Goal: Information Seeking & Learning: Learn about a topic

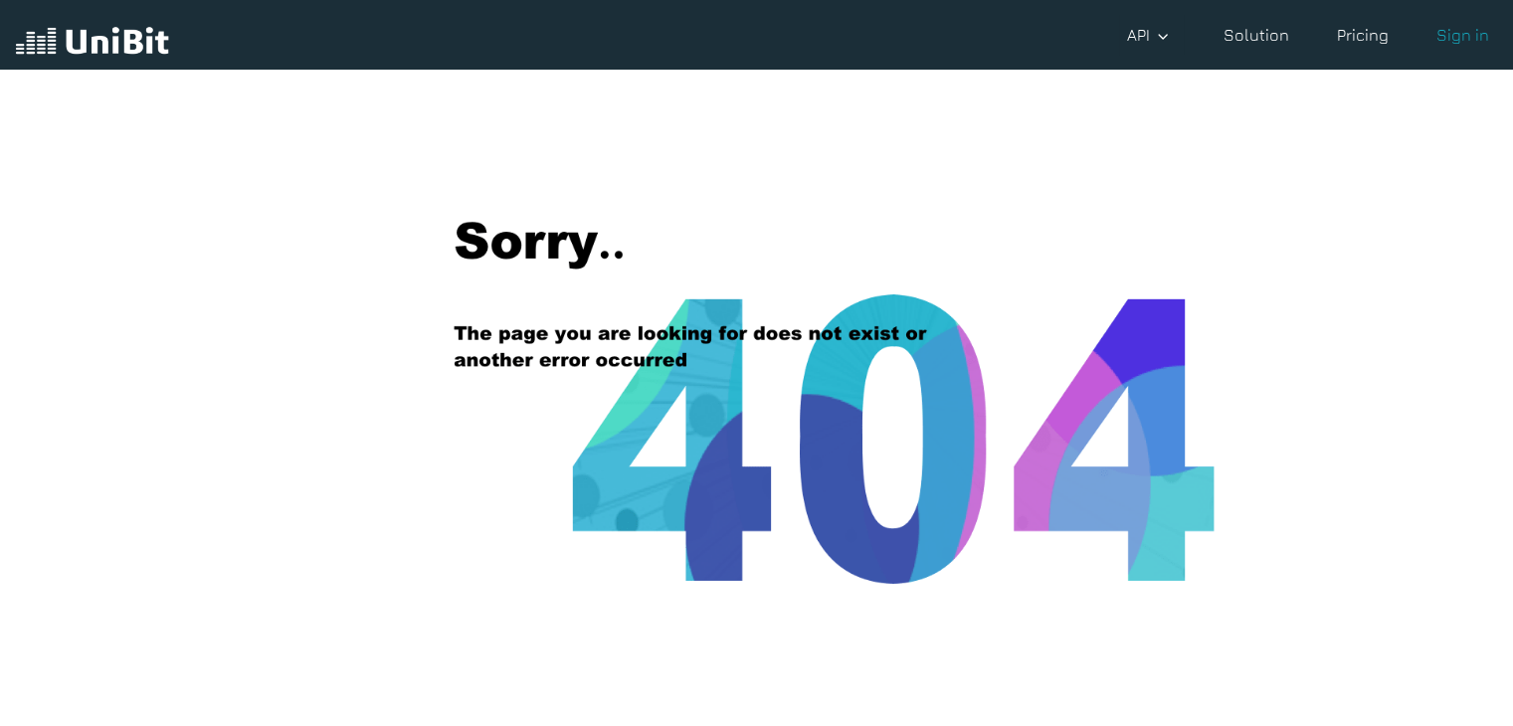
click at [111, 21] on div at bounding box center [92, 35] width 153 height 54
click at [111, 47] on img at bounding box center [92, 43] width 153 height 38
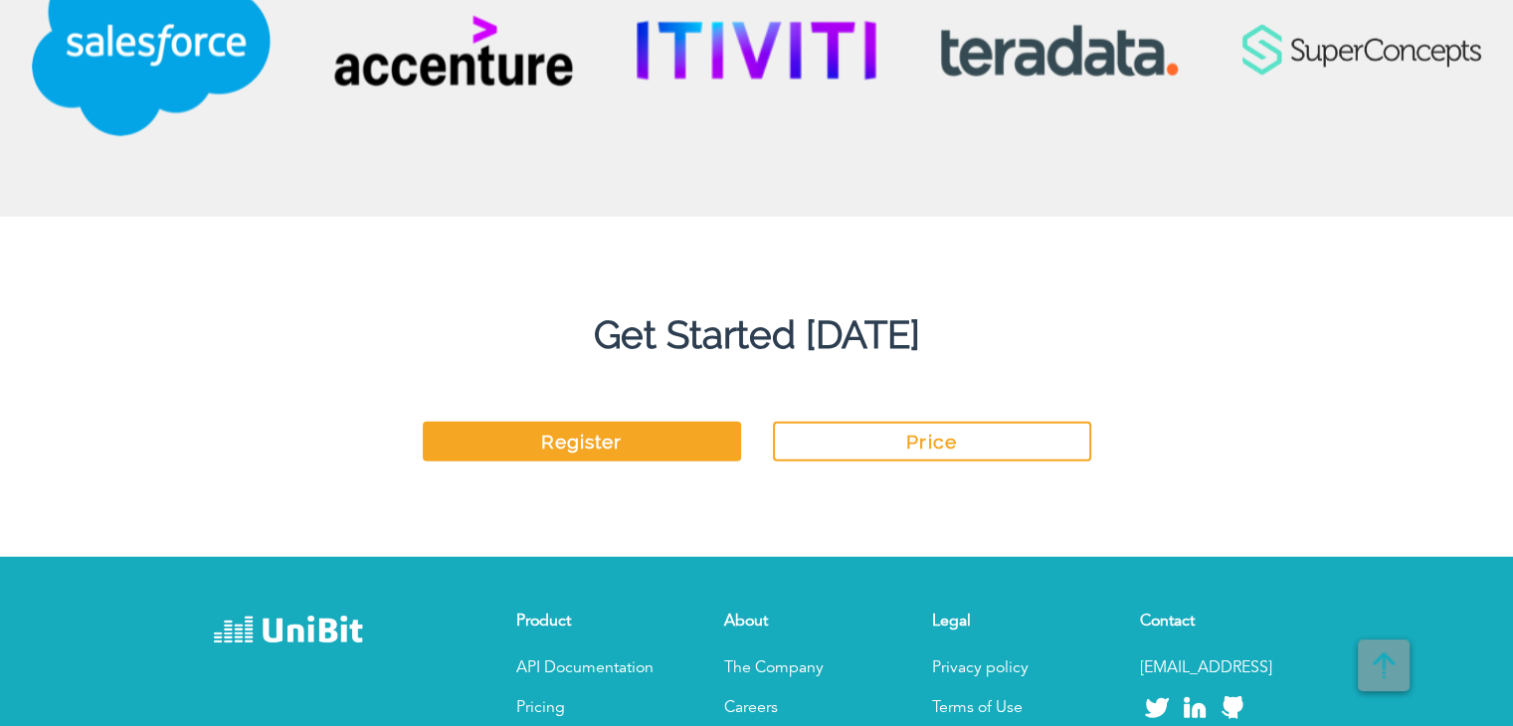
scroll to position [5173, 0]
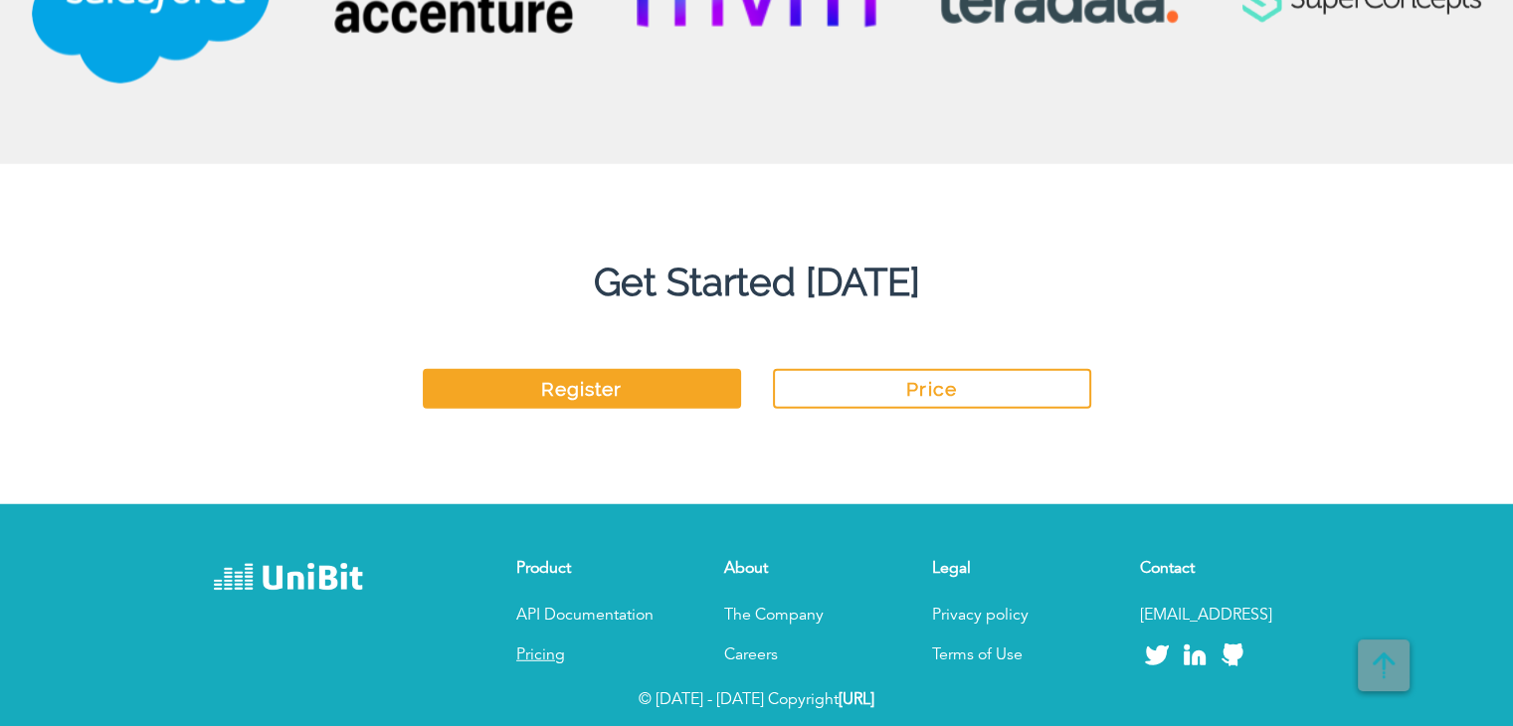
click at [548, 649] on link "Pricing" at bounding box center [540, 656] width 49 height 16
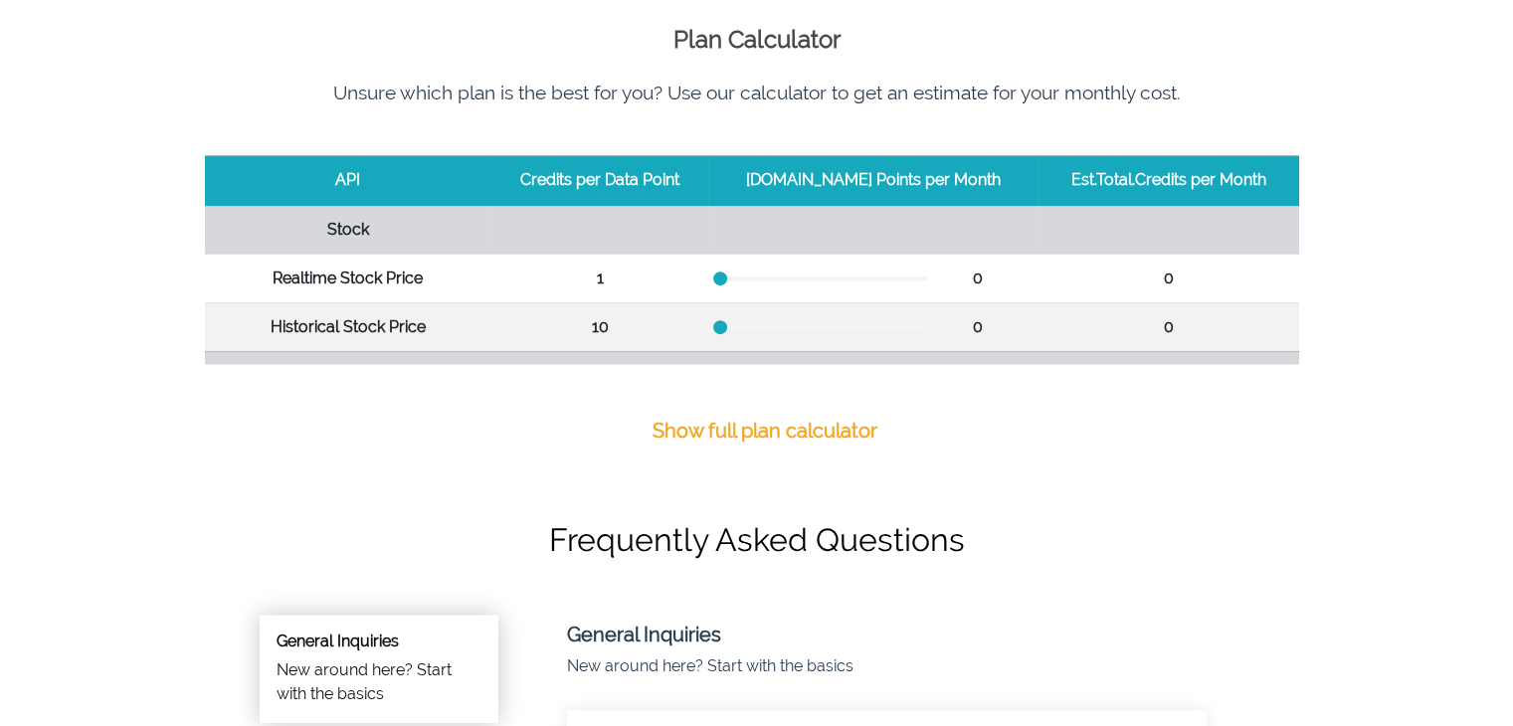
scroll to position [796, 0]
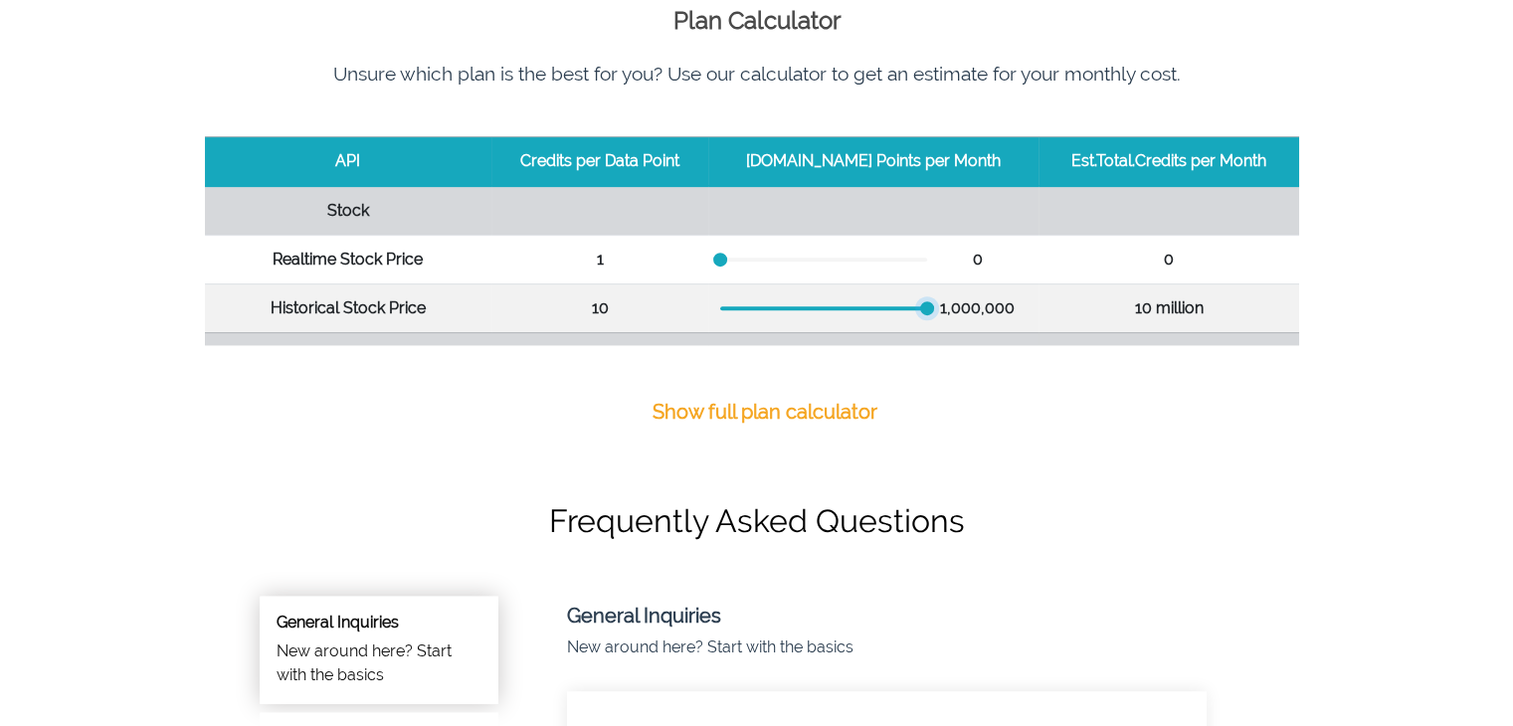
drag, startPoint x: 736, startPoint y: 306, endPoint x: 932, endPoint y: 311, distance: 196.0
click at [932, 311] on div "1,000,000" at bounding box center [873, 308] width 306 height 24
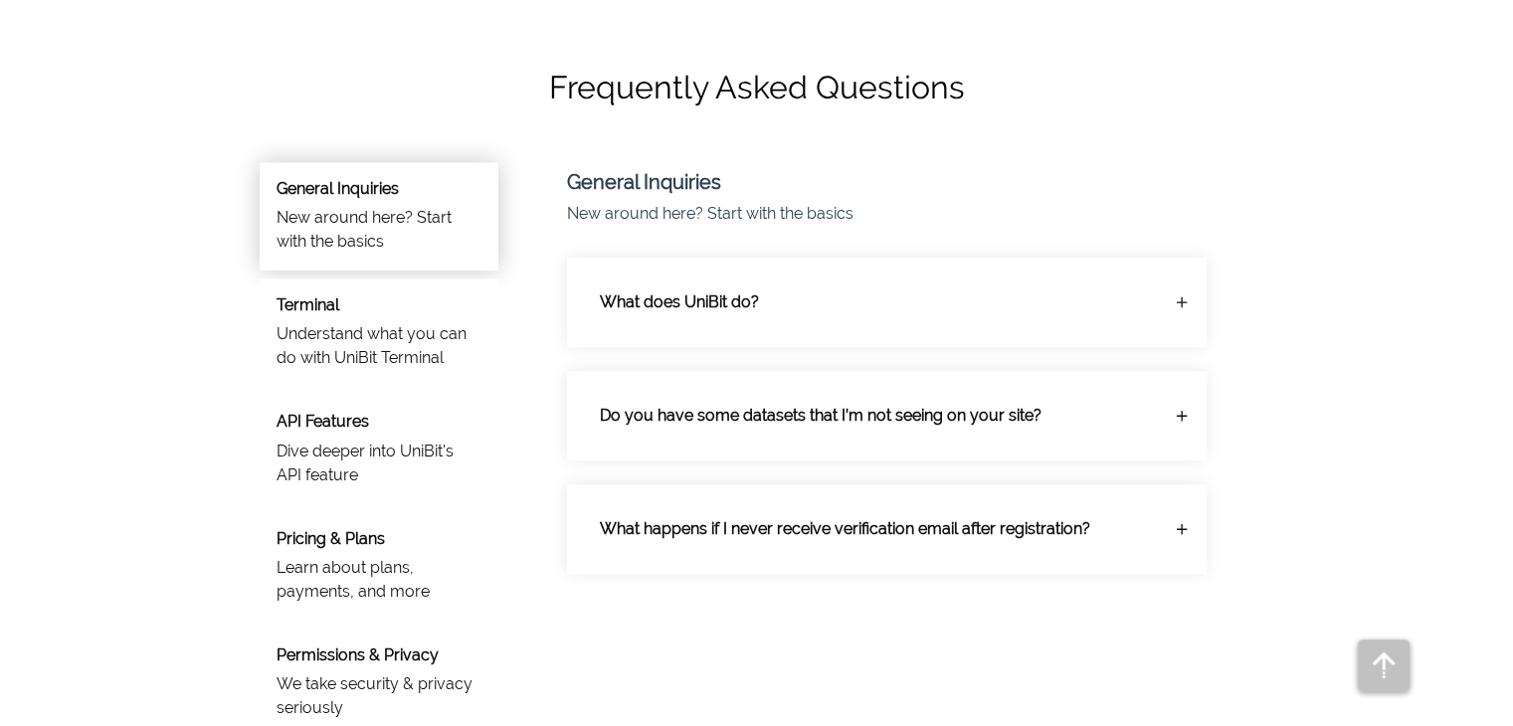
scroll to position [1293, 0]
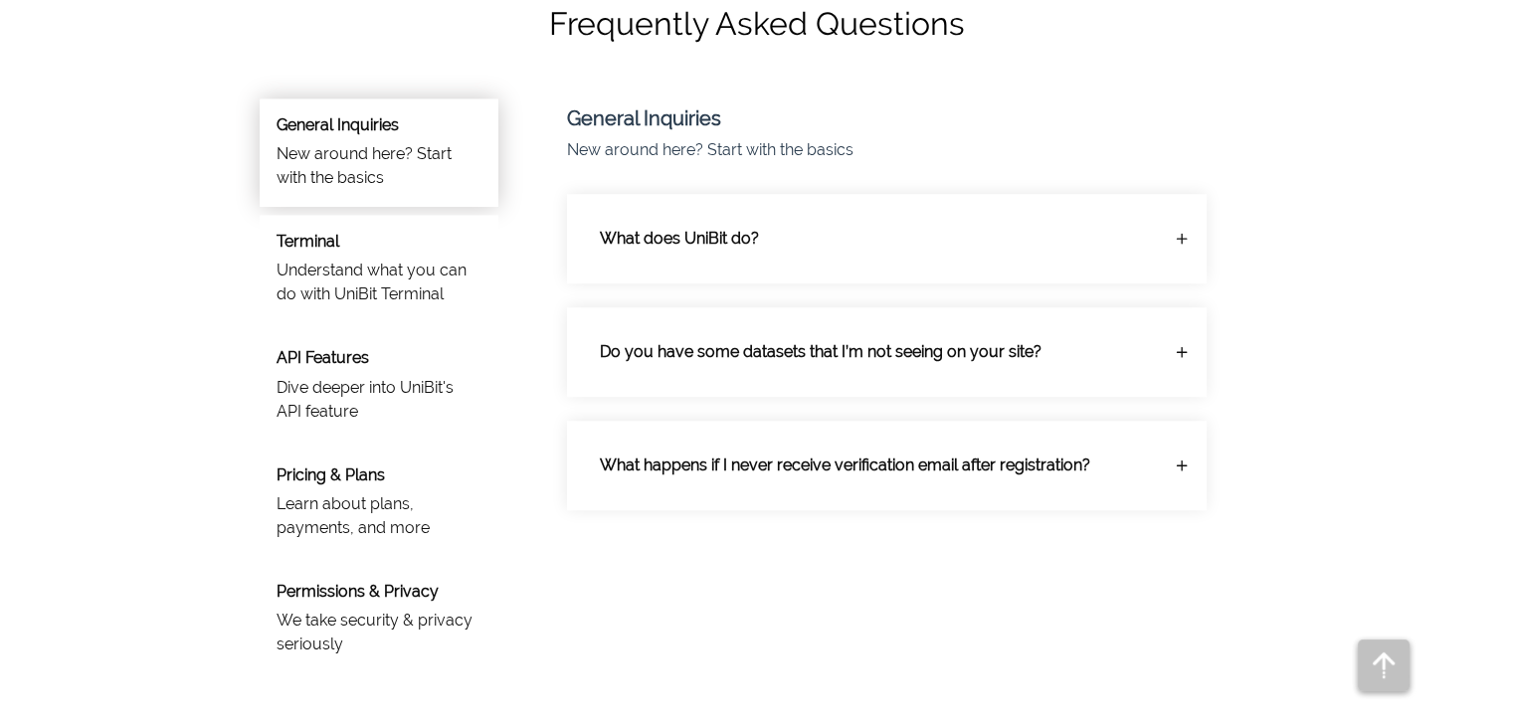
click at [419, 421] on p "Dive deeper into UniBit's API feature" at bounding box center [379, 400] width 205 height 48
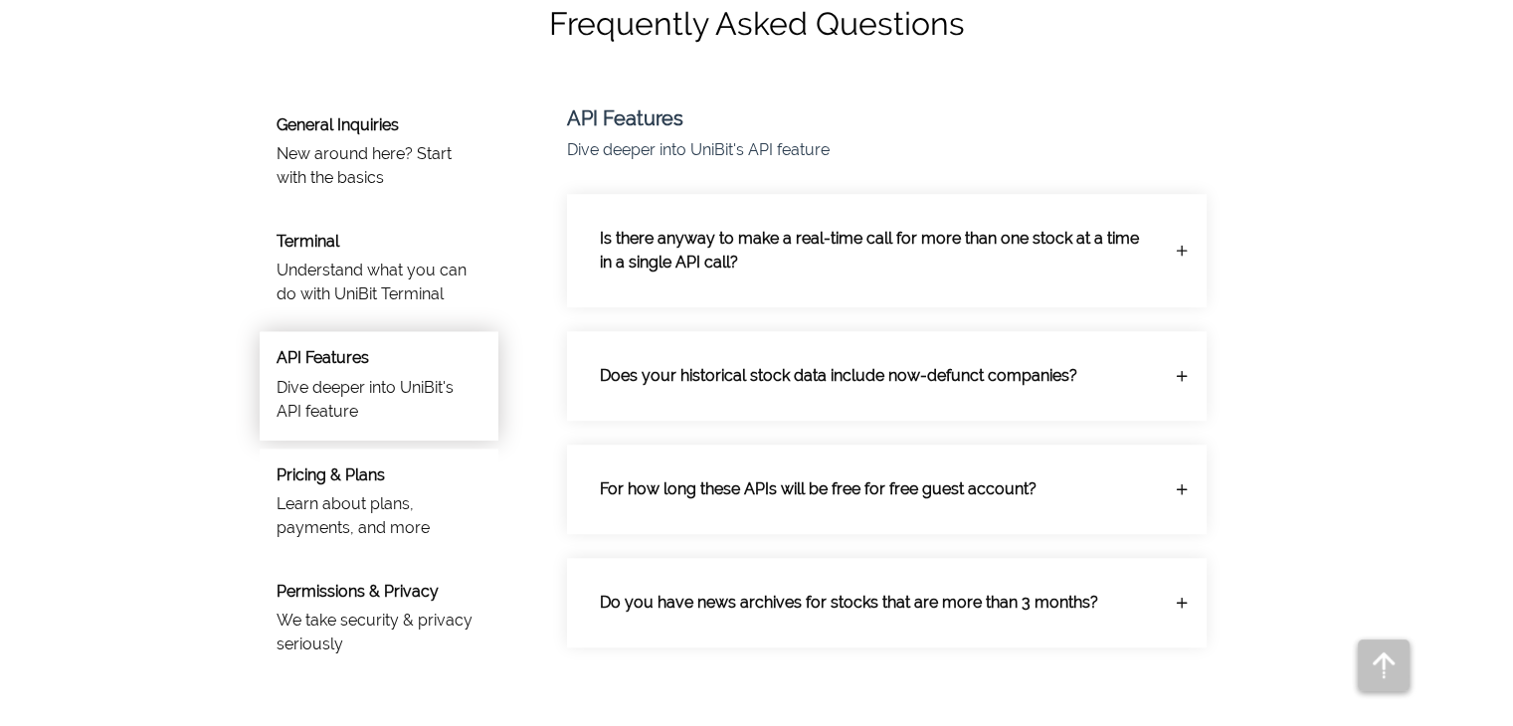
click at [832, 359] on p "Does your historical stock data include now-defunct companies?" at bounding box center [871, 376] width 575 height 56
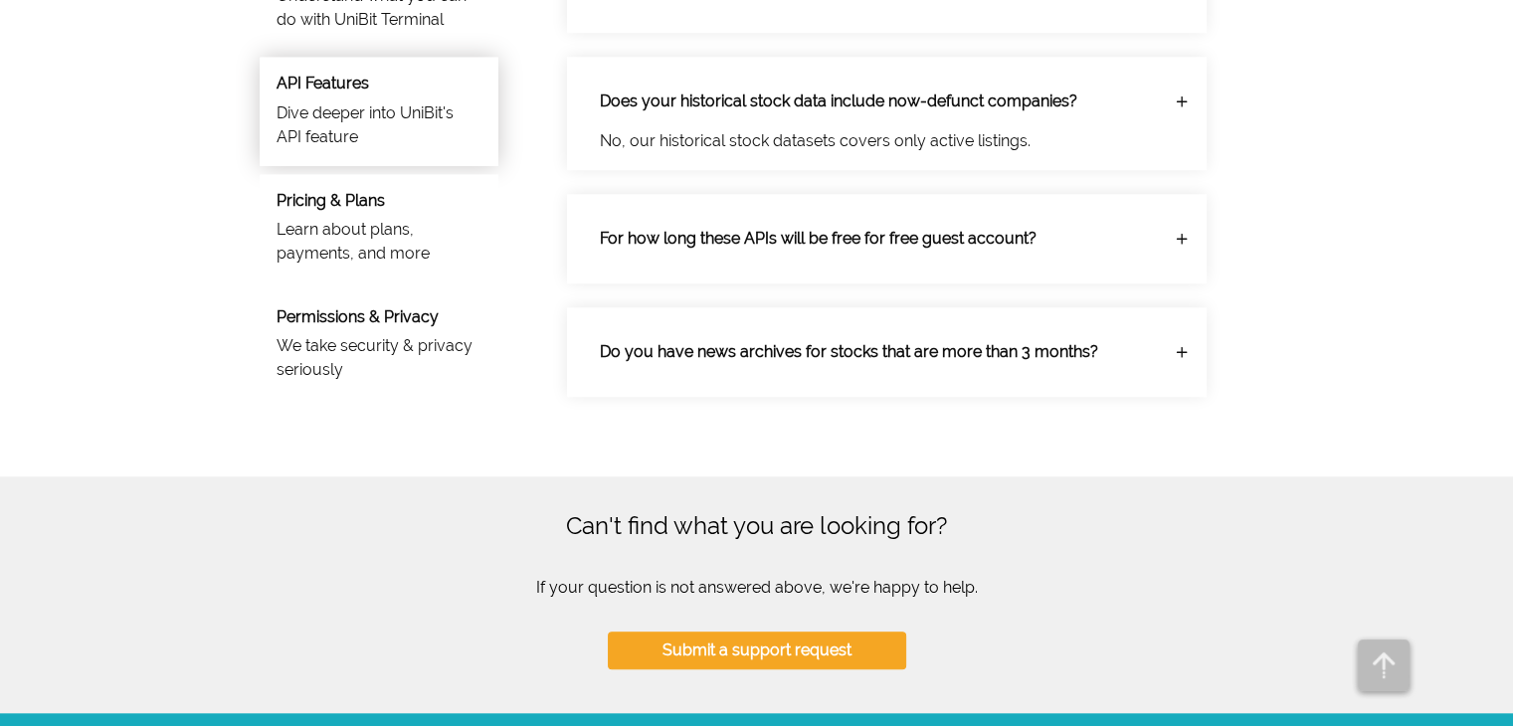
scroll to position [1592, 0]
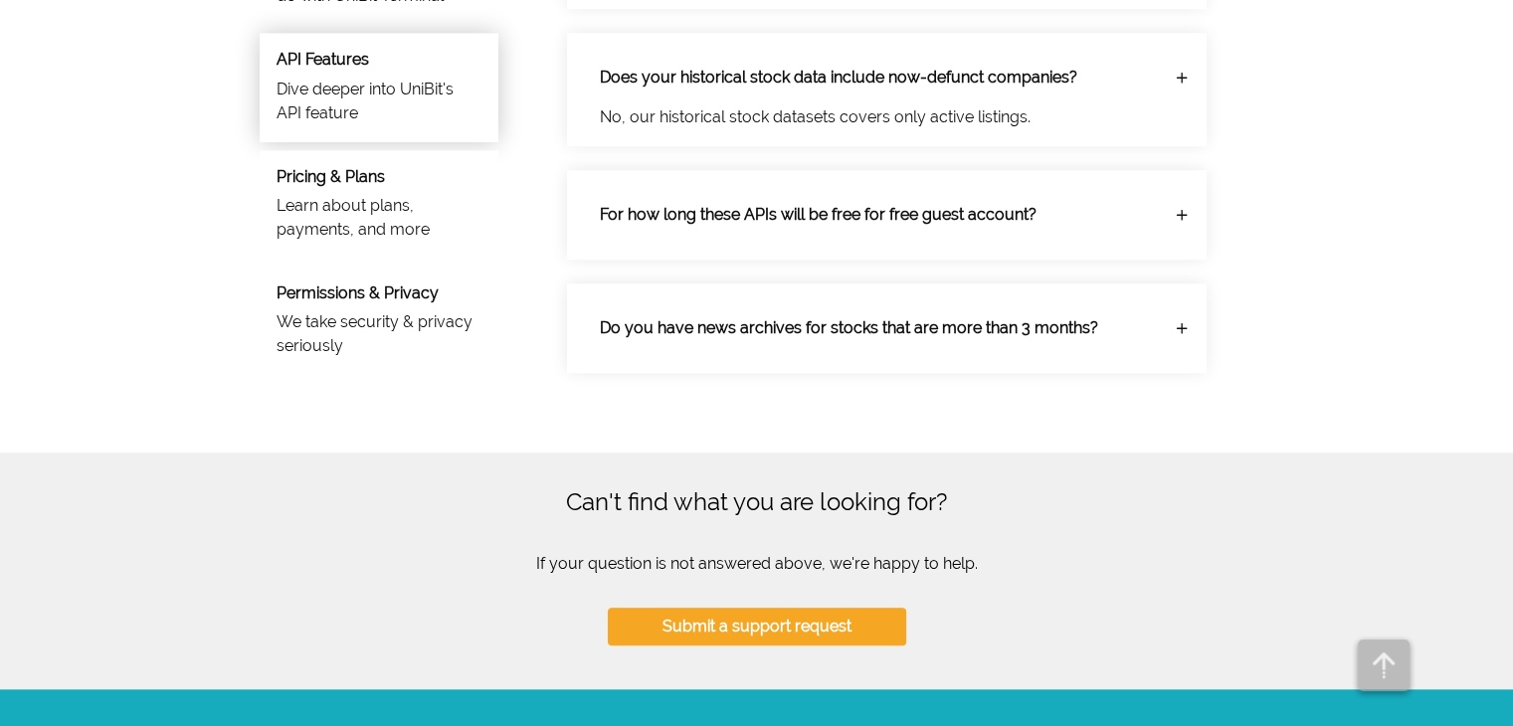
click at [860, 334] on p "Do you have news archives for stocks that are more than 3 months?" at bounding box center [871, 328] width 575 height 56
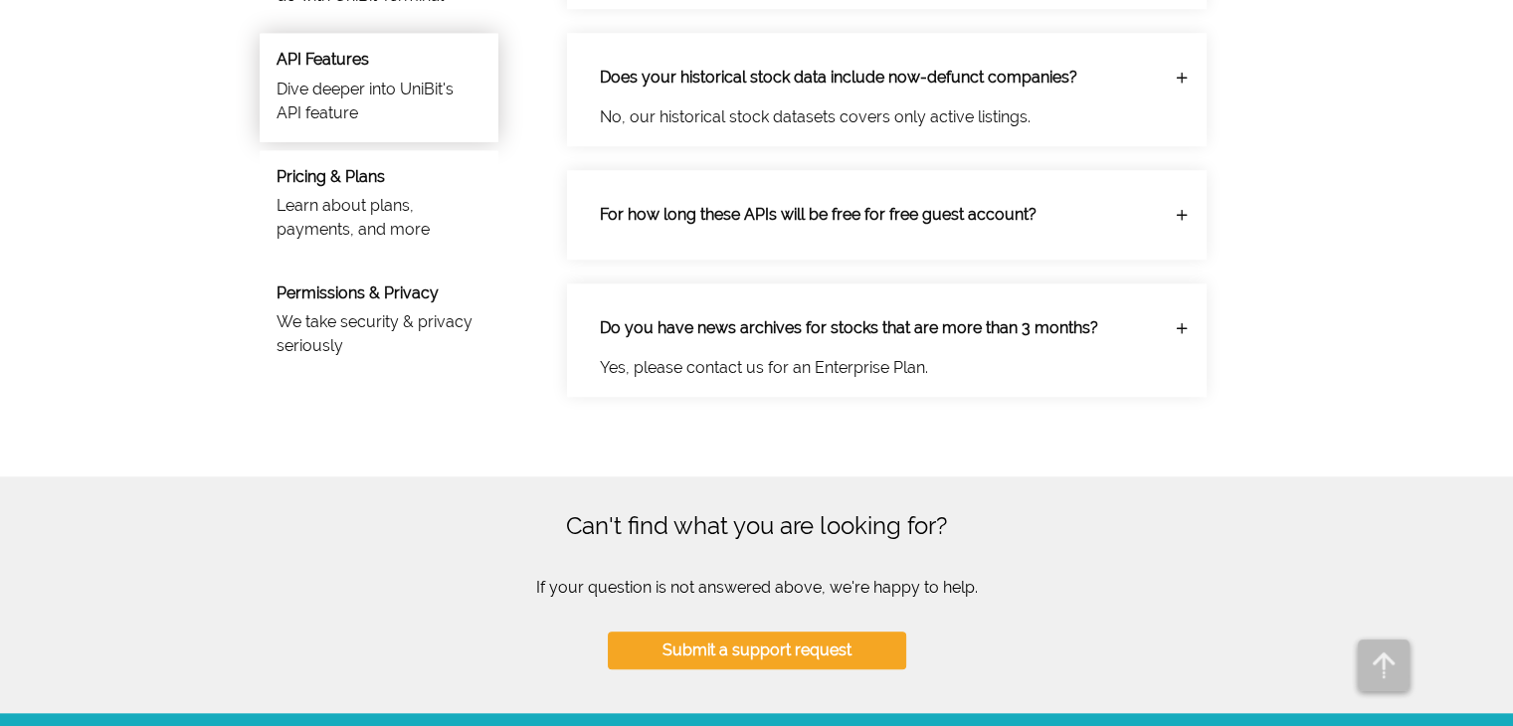
click at [379, 184] on div "Pricing & Plans Learn about plans, payments, and more" at bounding box center [379, 204] width 239 height 108
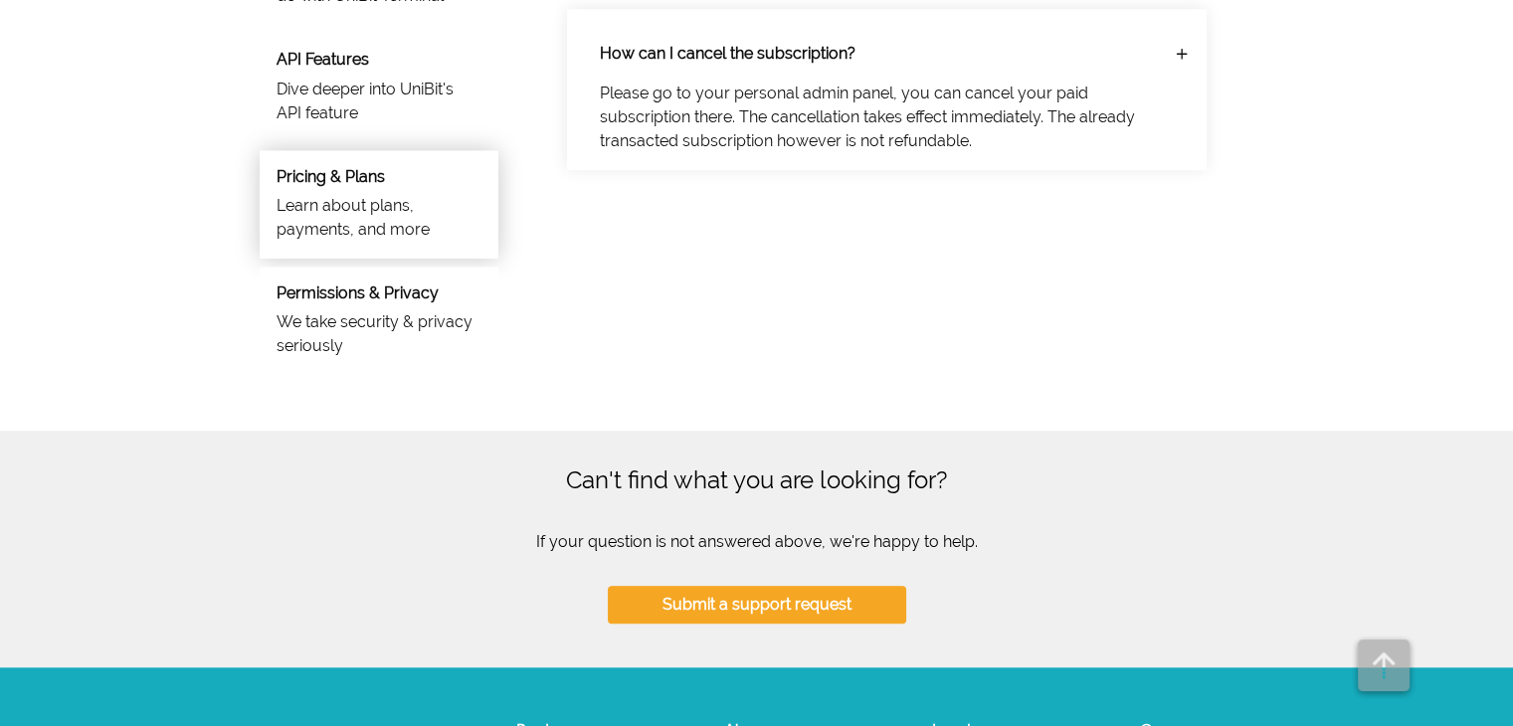
scroll to position [1293, 0]
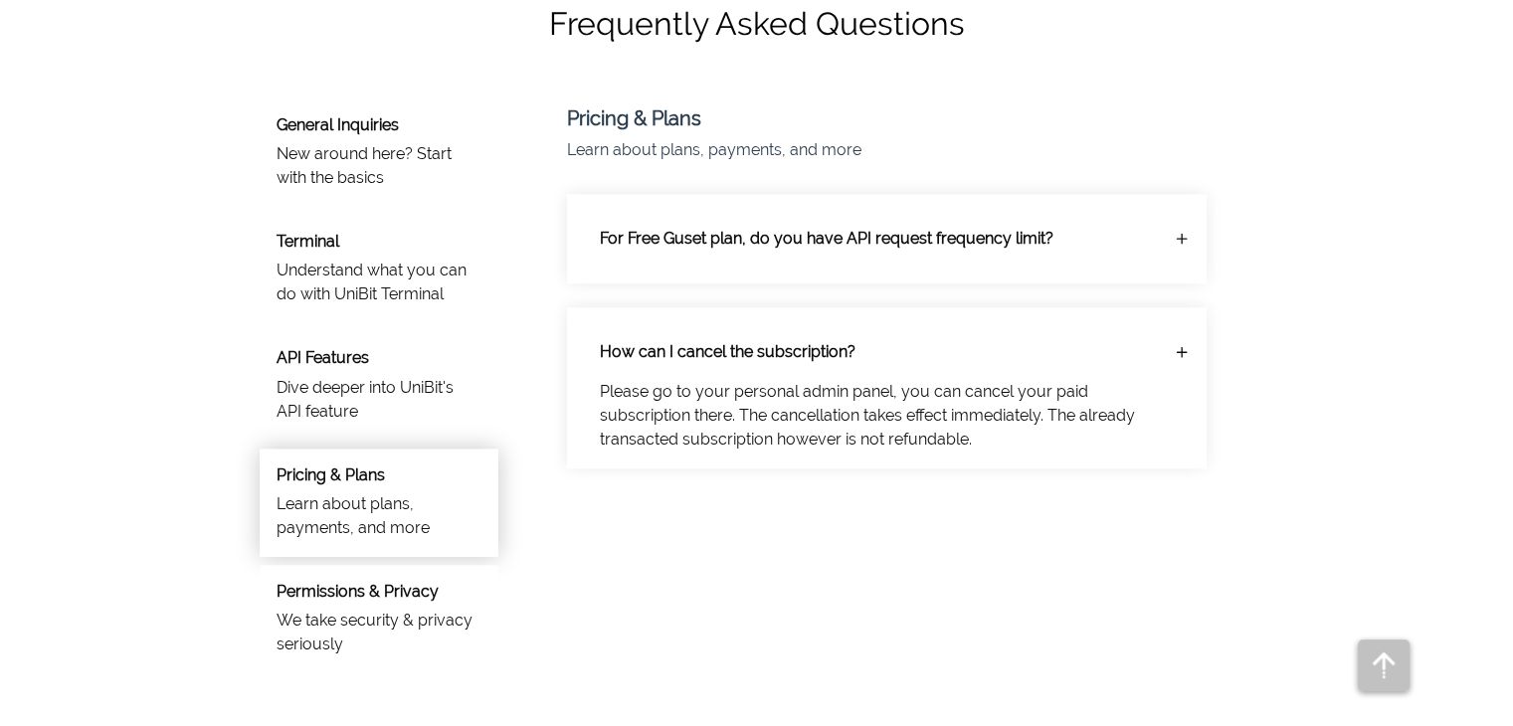
click at [670, 240] on p "For Free Guset plan, do you have API request frequency limit?" at bounding box center [871, 239] width 575 height 56
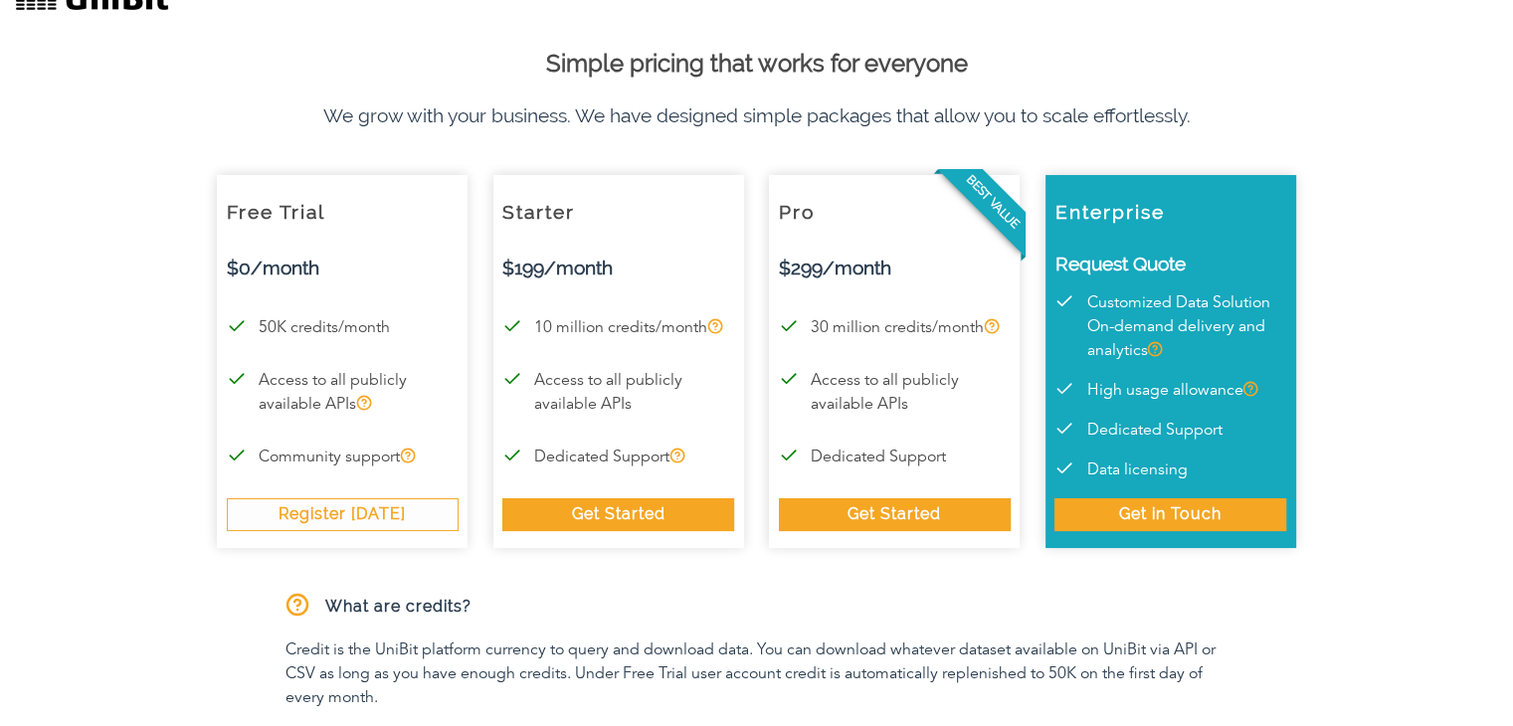
scroll to position [0, 0]
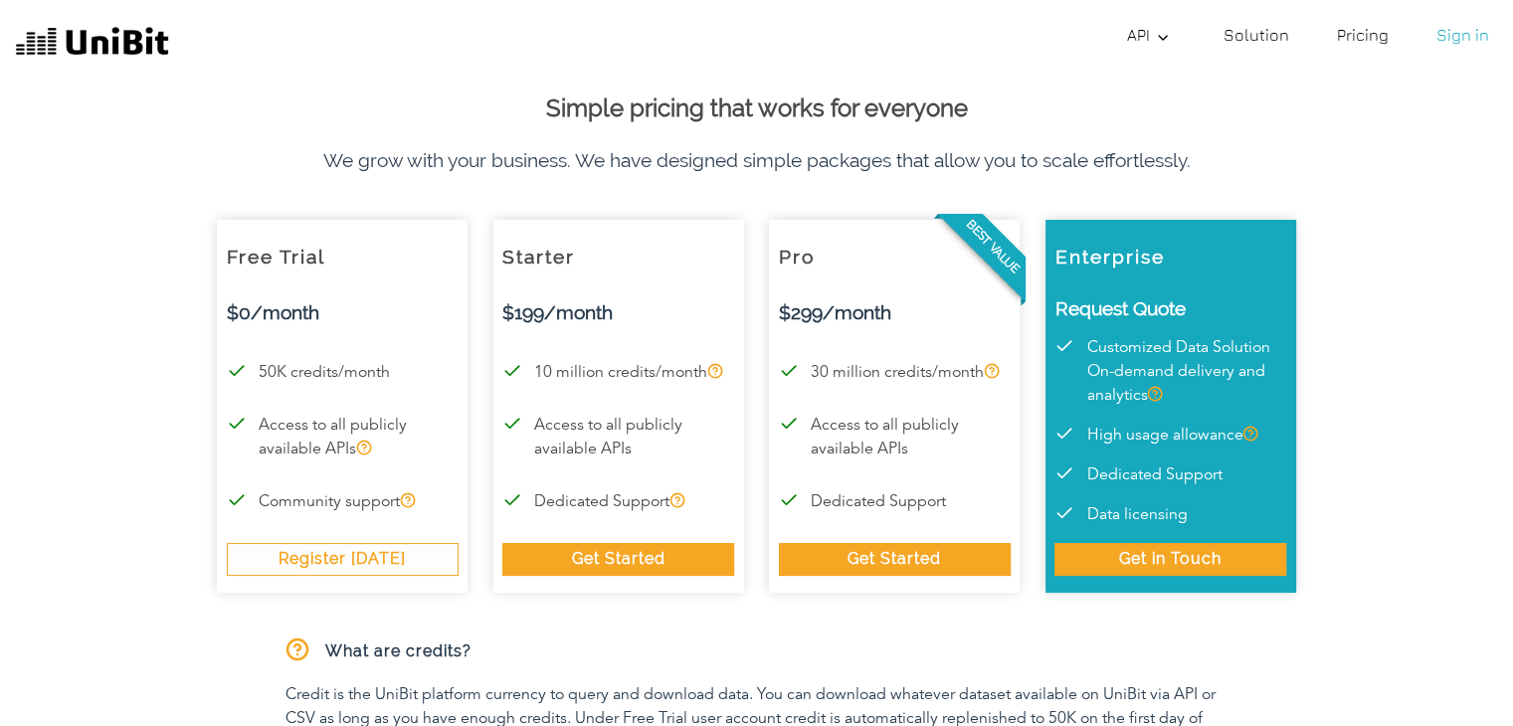
click at [1234, 27] on link "Solution" at bounding box center [1257, 35] width 82 height 40
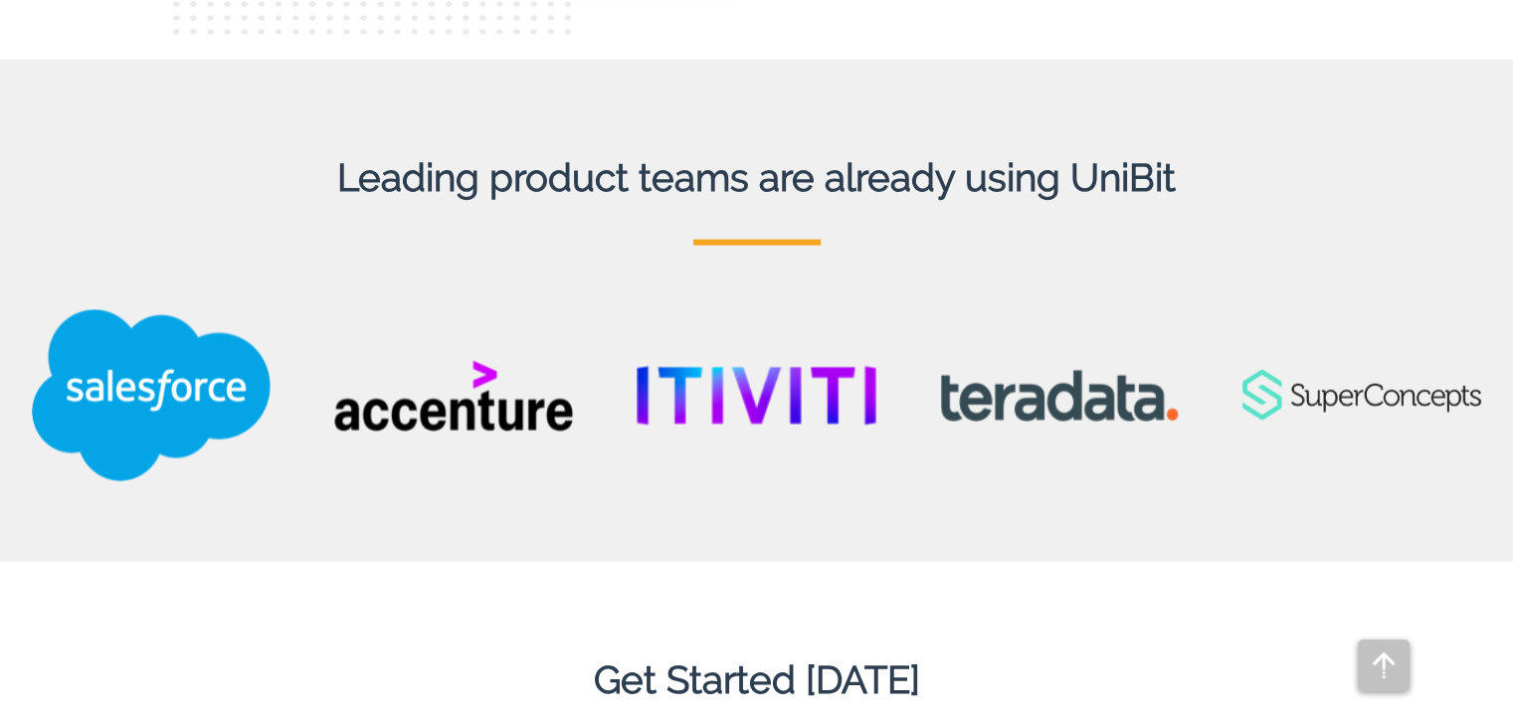
scroll to position [4974, 0]
